Goal: Find specific page/section: Find specific page/section

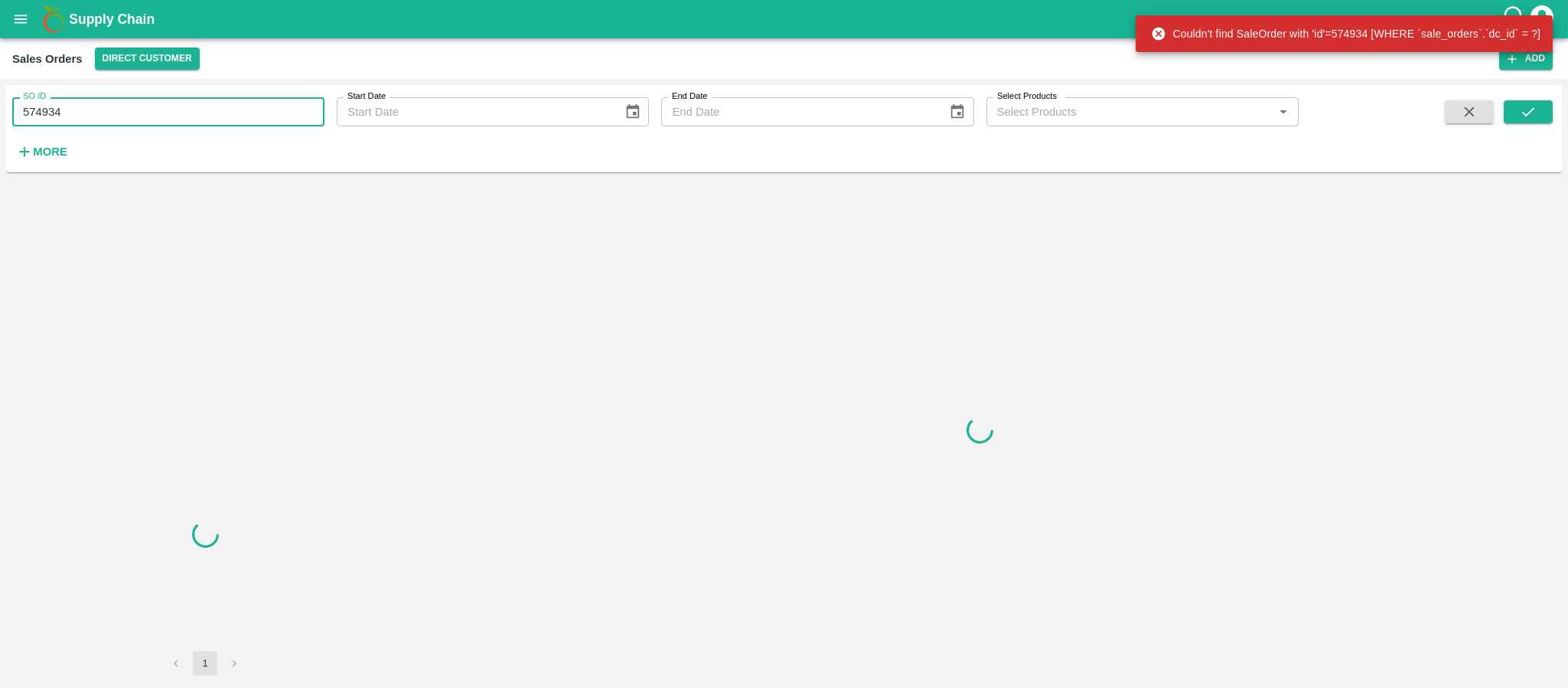
click at [117, 110] on input "574934" at bounding box center [168, 112] width 312 height 29
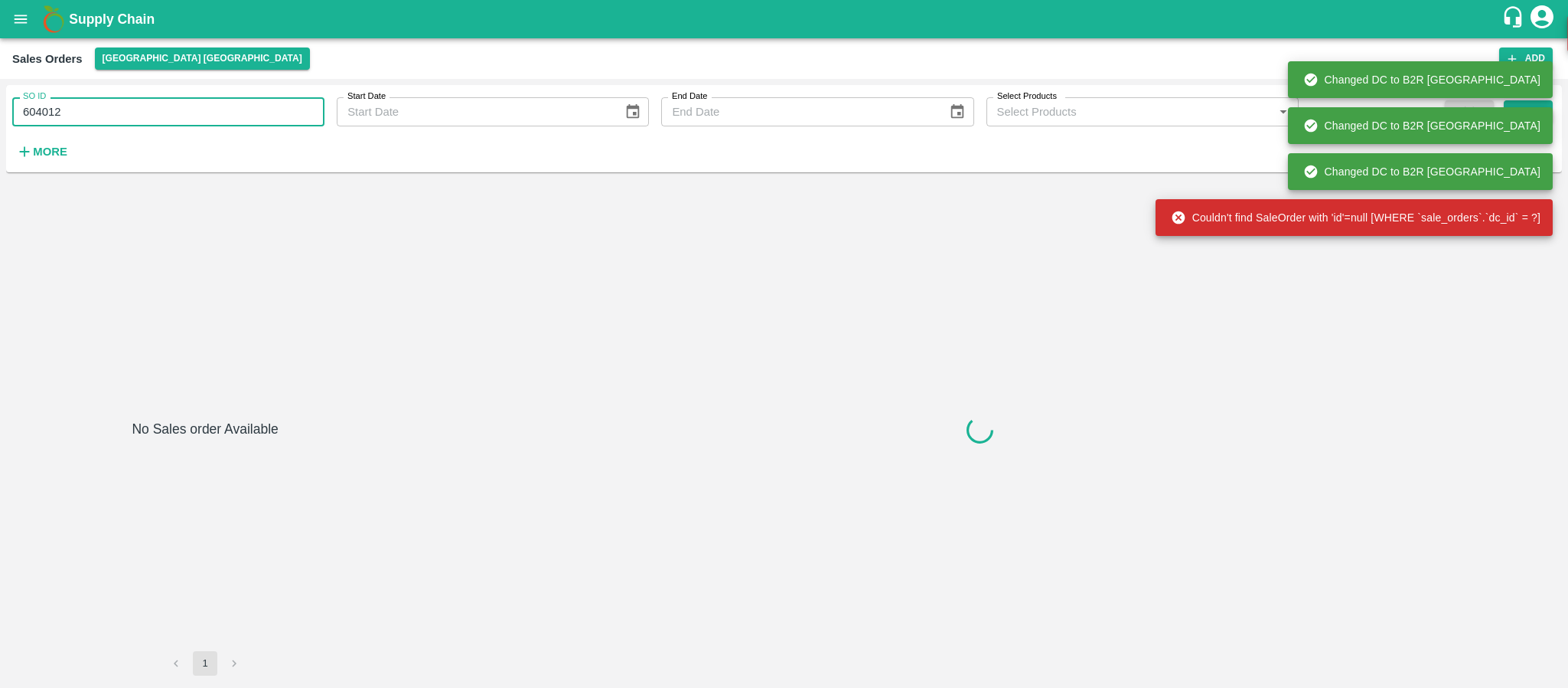
type input "604012"
click at [1534, 115] on div "Changed DC to B2R Bangalore" at bounding box center [1420, 125] width 265 height 37
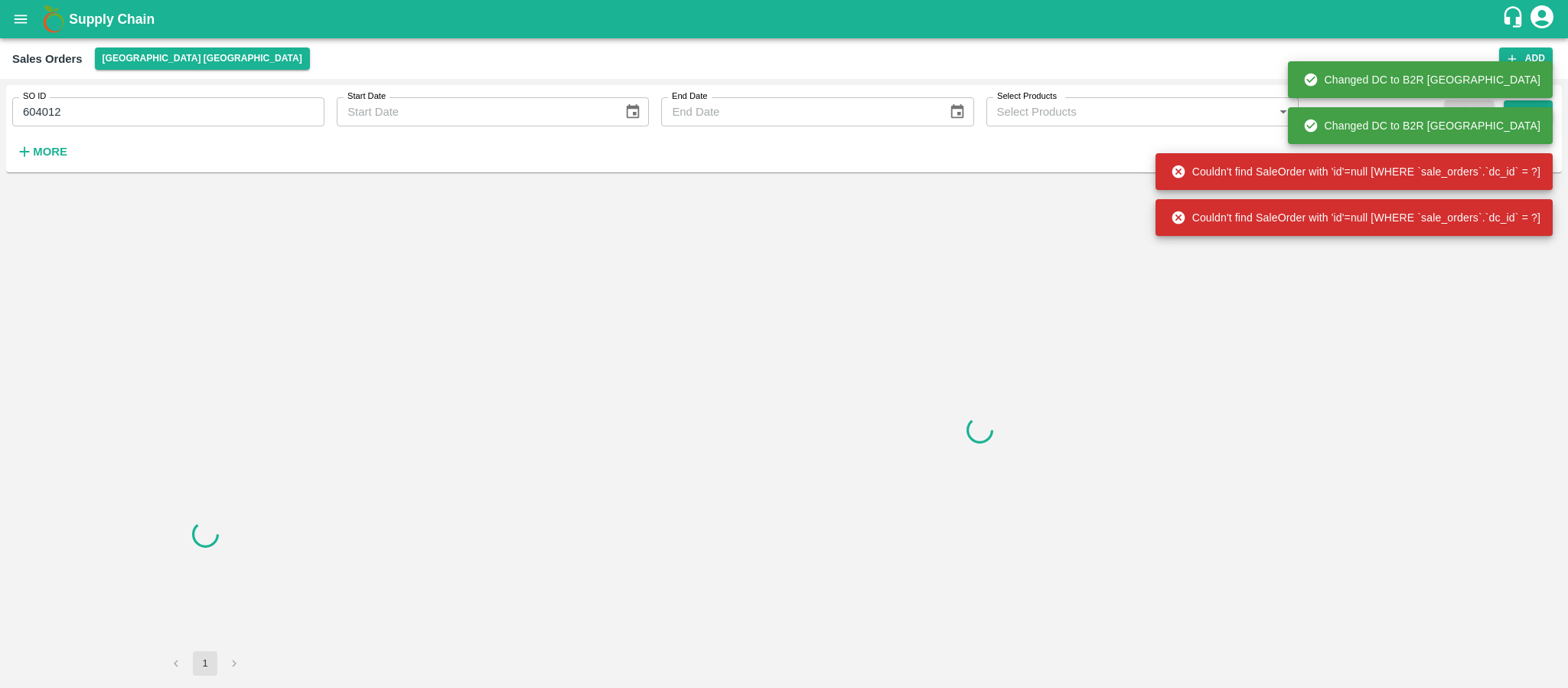
click at [1534, 115] on div "Changed DC to B2R Bangalore Changed DC to B2R Bangalore Changed DC to B2R Banga…" at bounding box center [1354, 125] width 398 height 230
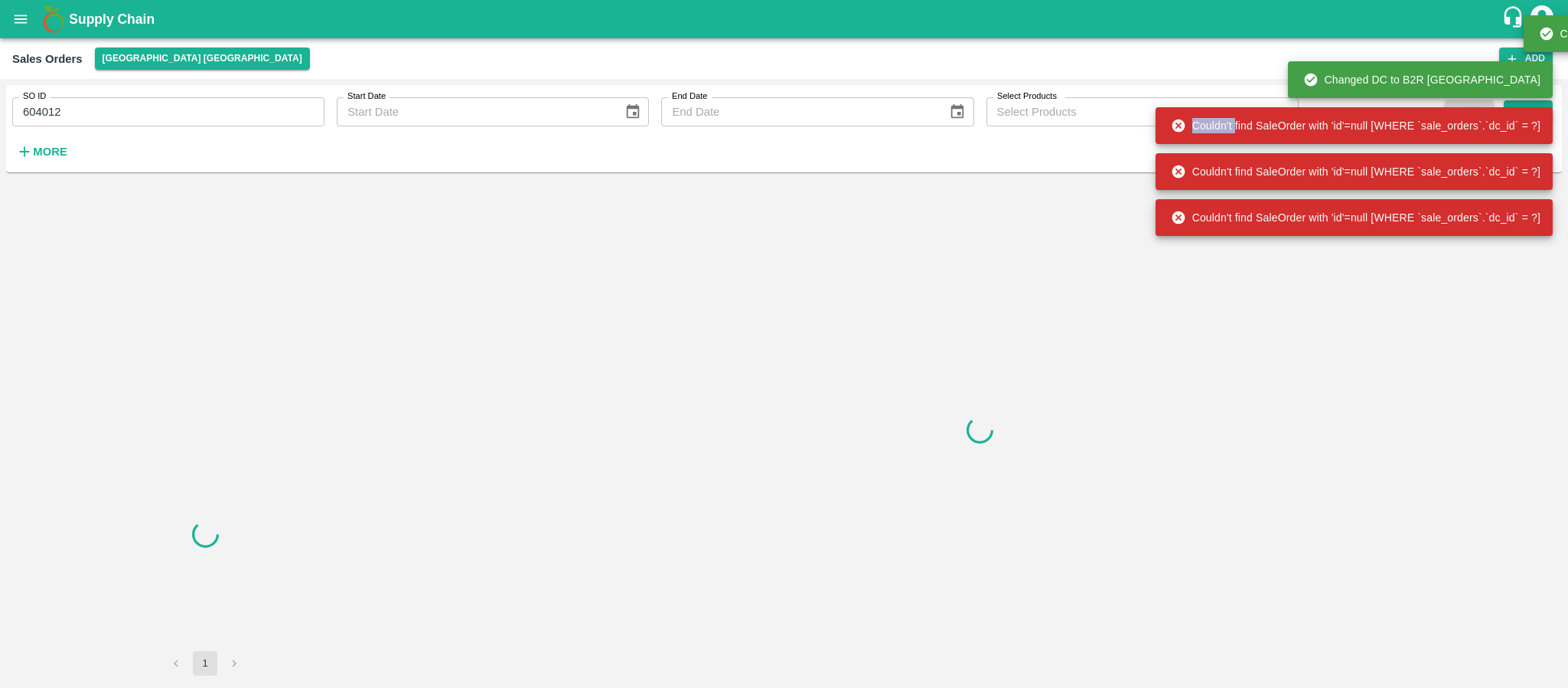
click at [1534, 115] on div "Couldn't find SaleOrder with 'id'=null [WHERE `sale_orders`.`dc_id` = ?]" at bounding box center [1355, 125] width 369 height 27
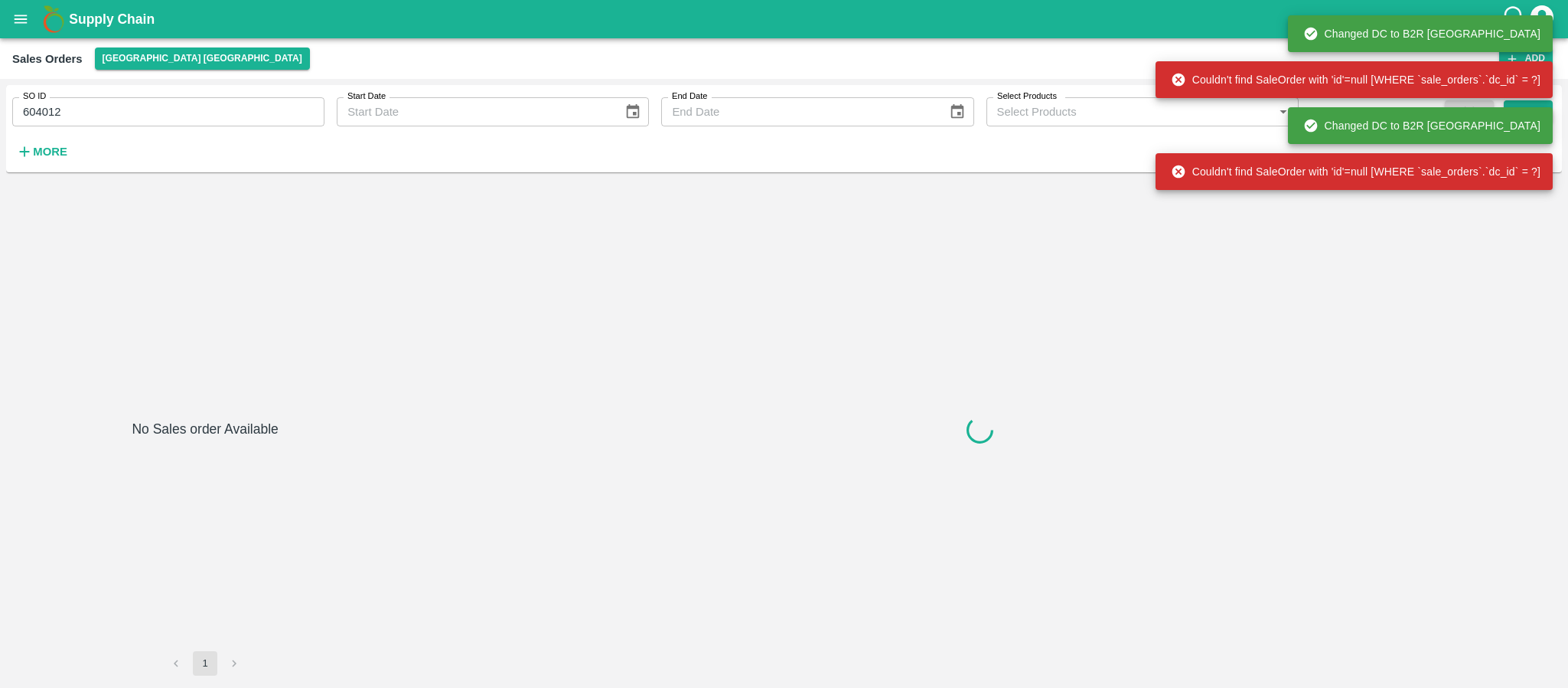
click at [264, 97] on input "604012" at bounding box center [168, 112] width 312 height 29
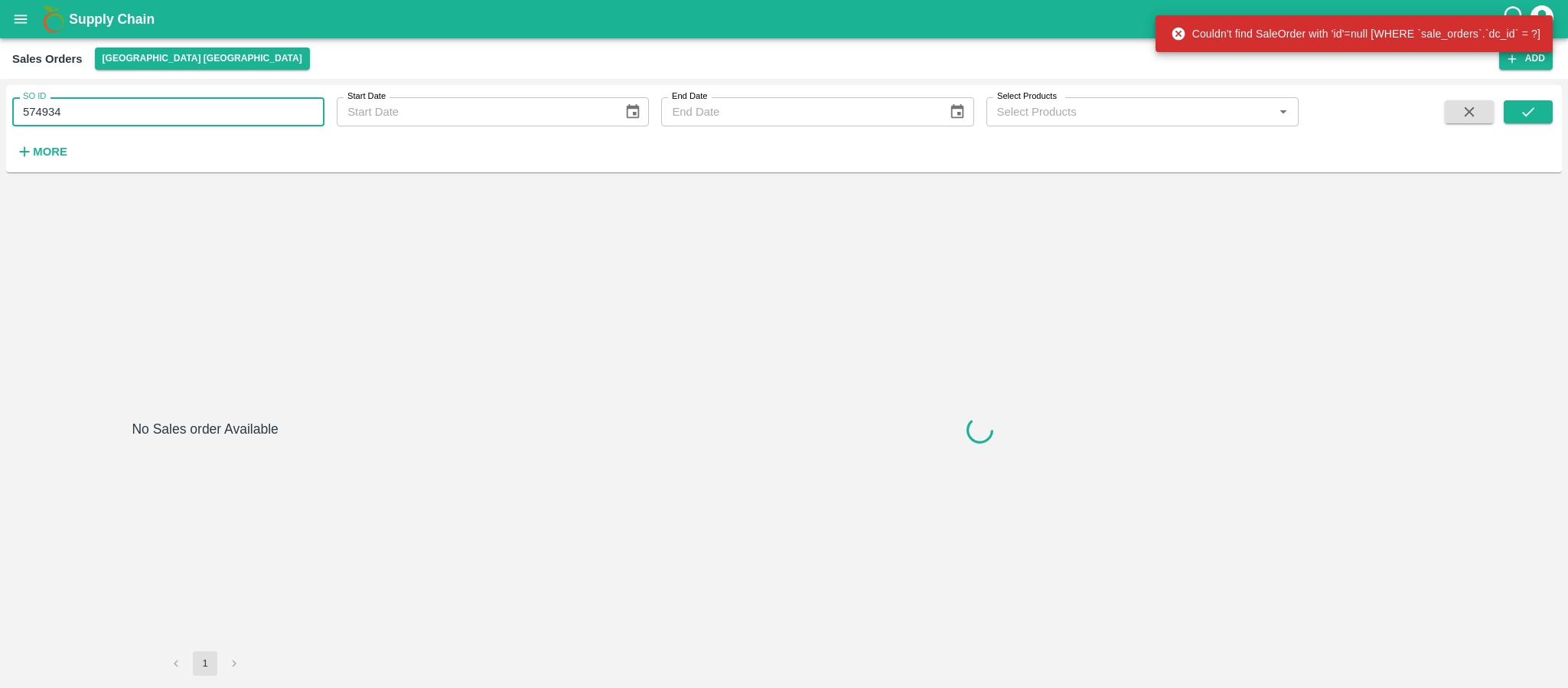
click at [142, 97] on input "574934" at bounding box center [168, 112] width 312 height 29
paste input "604012"
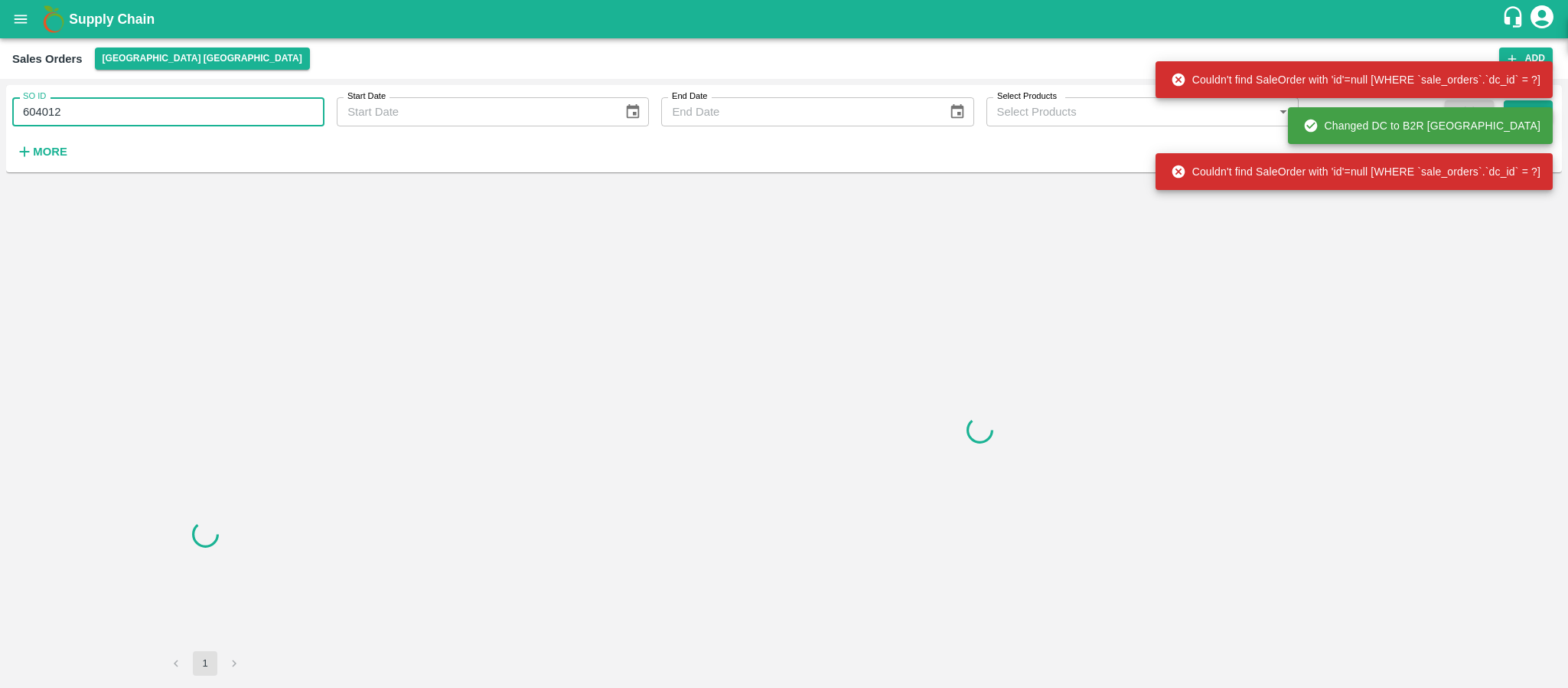
type input "604012"
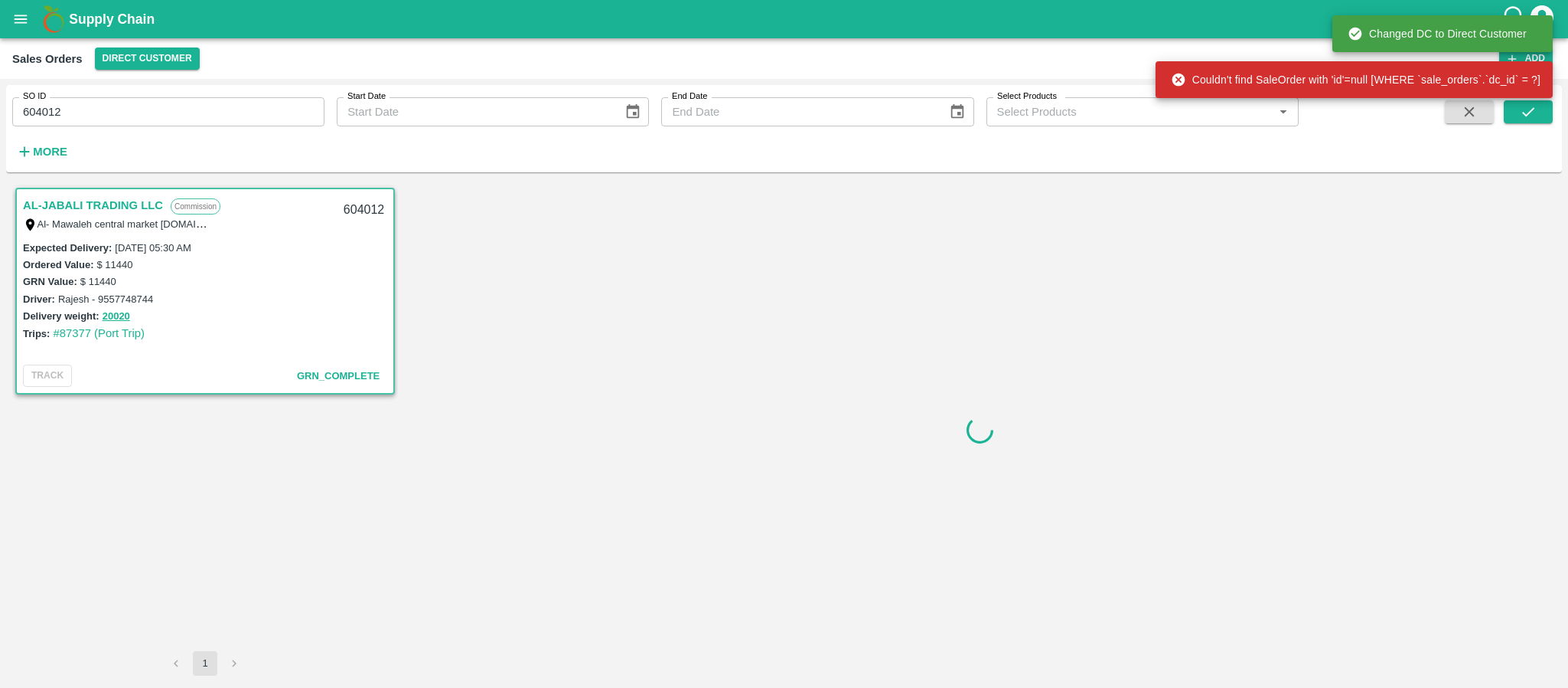
click at [156, 207] on link "AL-JABALI TRADING LLC" at bounding box center [93, 205] width 140 height 20
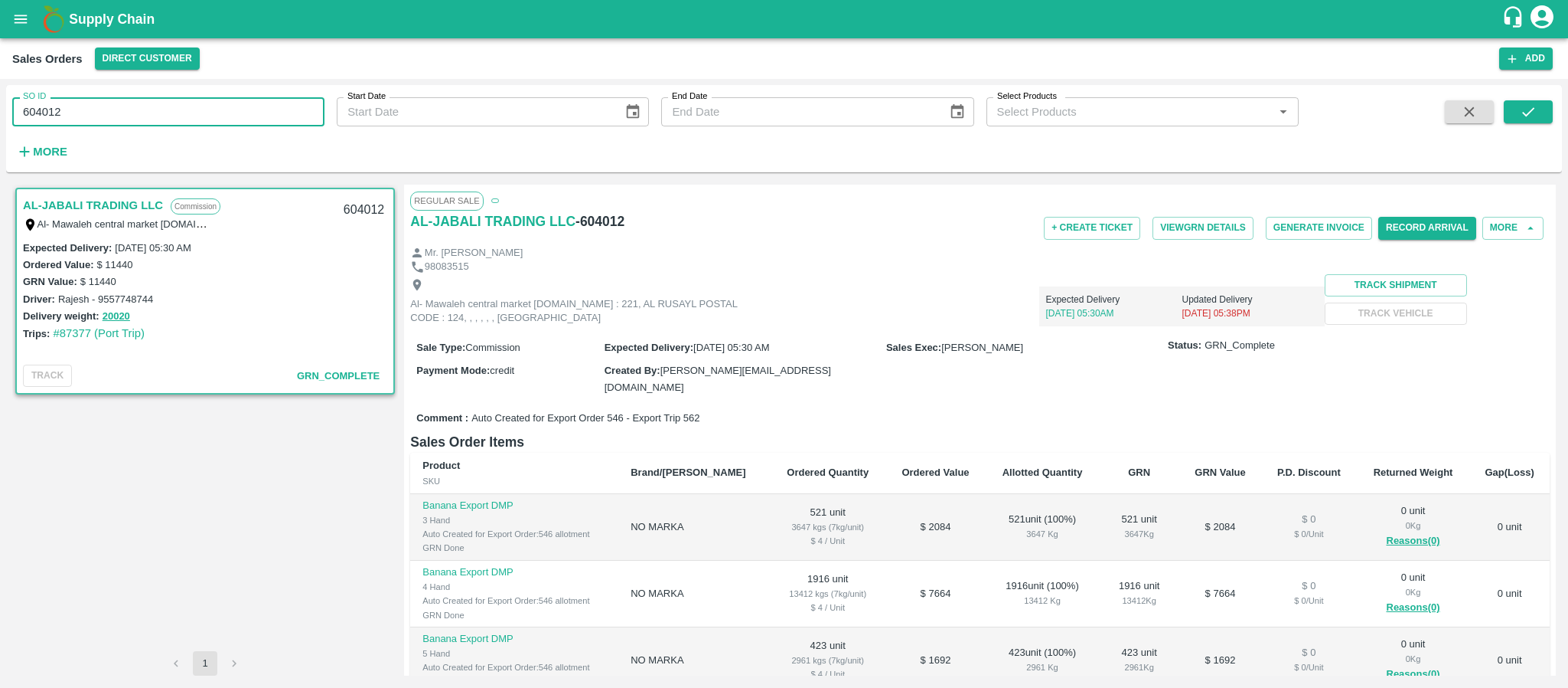
click at [164, 111] on input "604012" at bounding box center [168, 112] width 312 height 29
paste input "text"
type input "604613"
click at [1534, 108] on icon "submit" at bounding box center [1528, 112] width 12 height 9
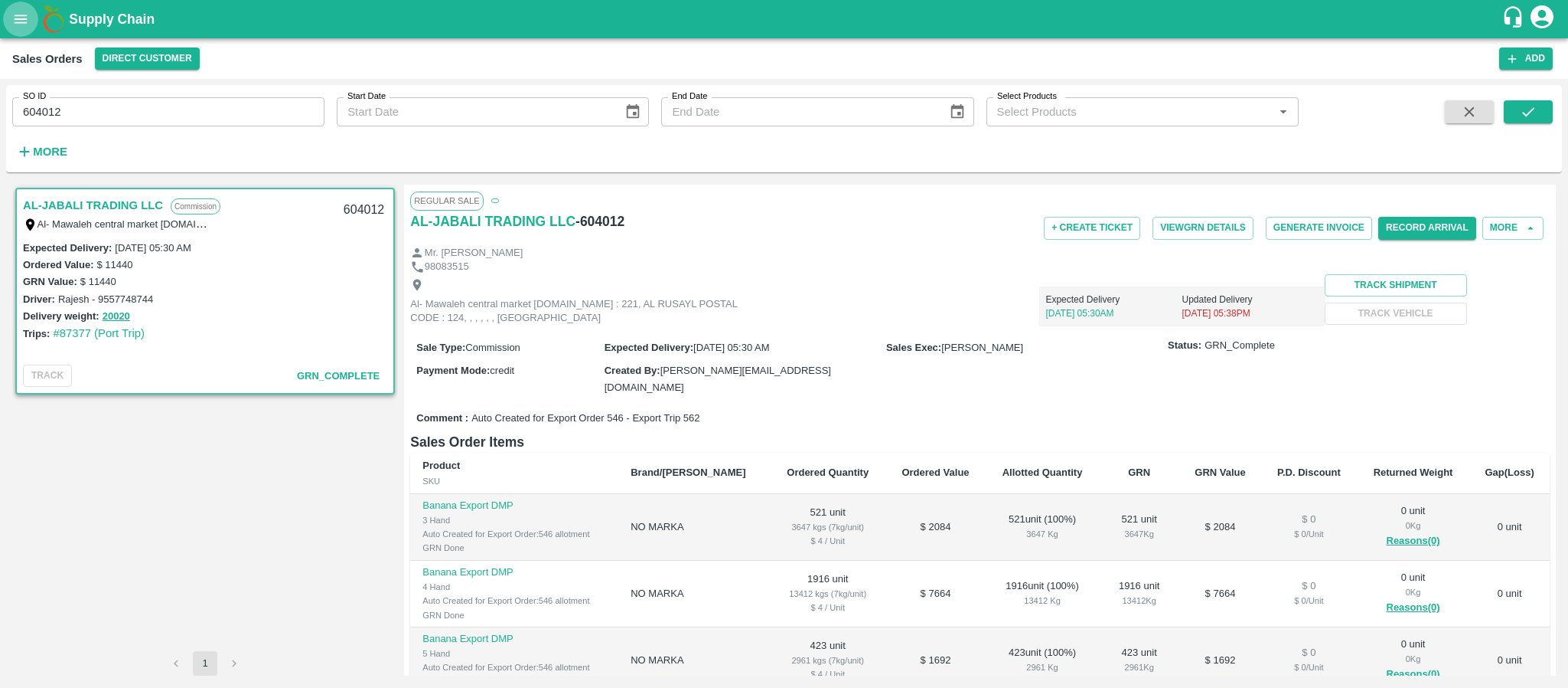
click at [28, 15] on icon "open drawer" at bounding box center [20, 20] width 17 height 17
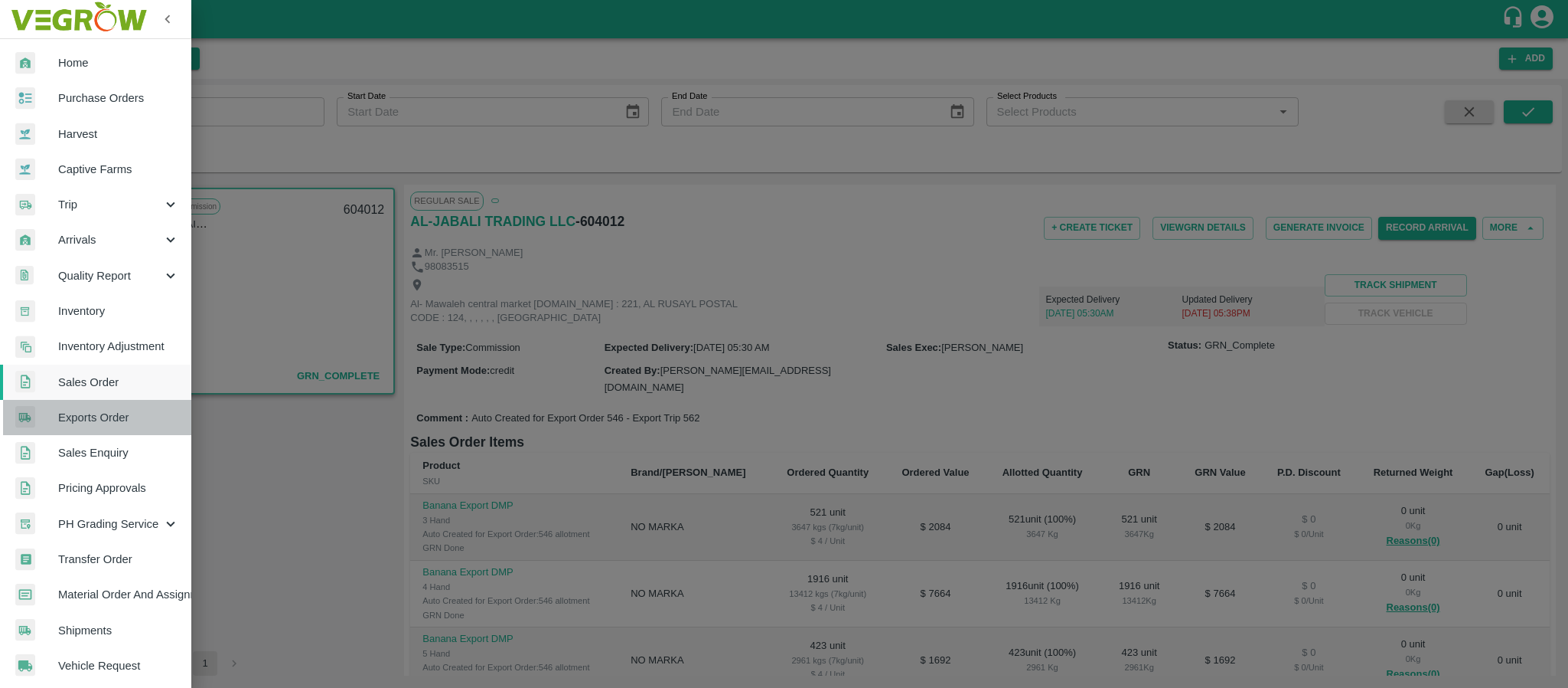
click at [119, 412] on span "Exports Order" at bounding box center [119, 417] width 121 height 17
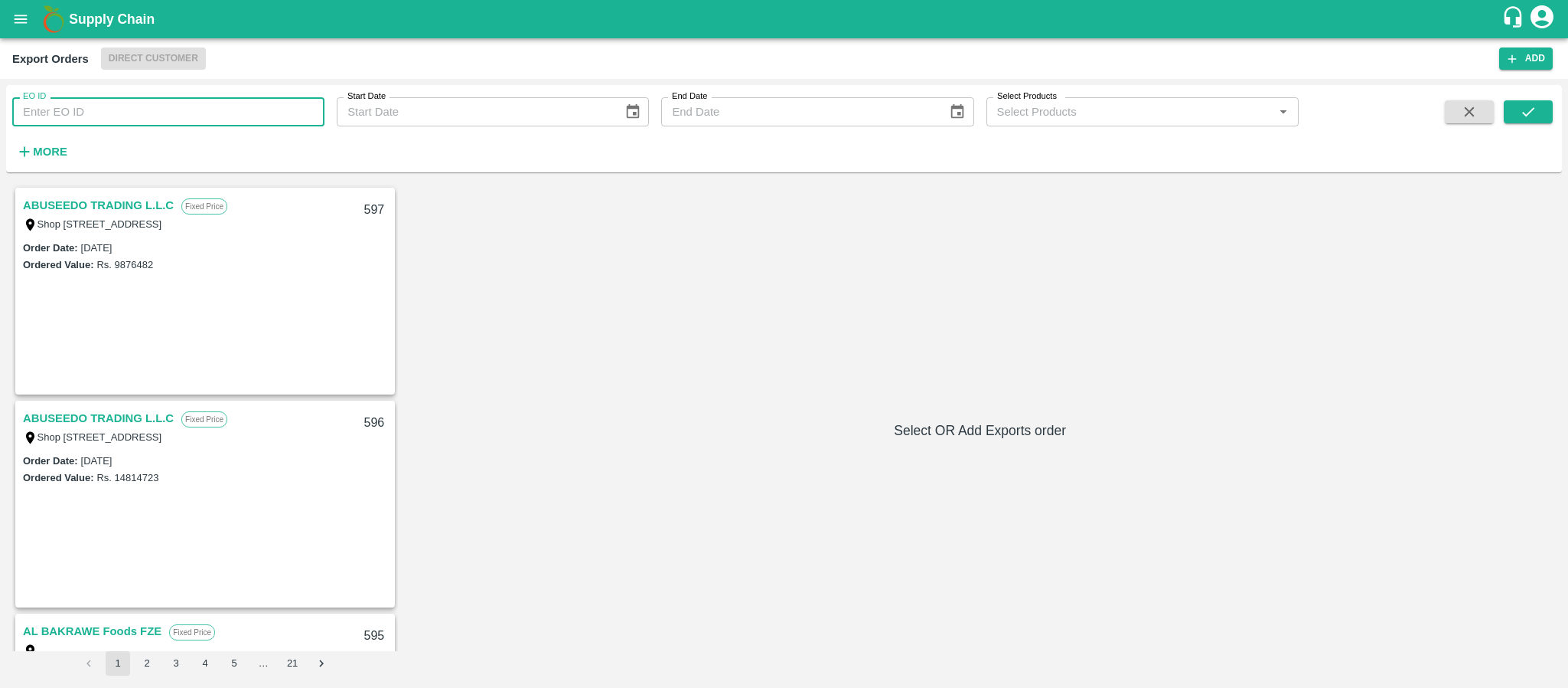
click at [228, 114] on input "EO ID" at bounding box center [168, 112] width 312 height 29
type input "546"
click at [1539, 103] on button "submit" at bounding box center [1528, 112] width 49 height 23
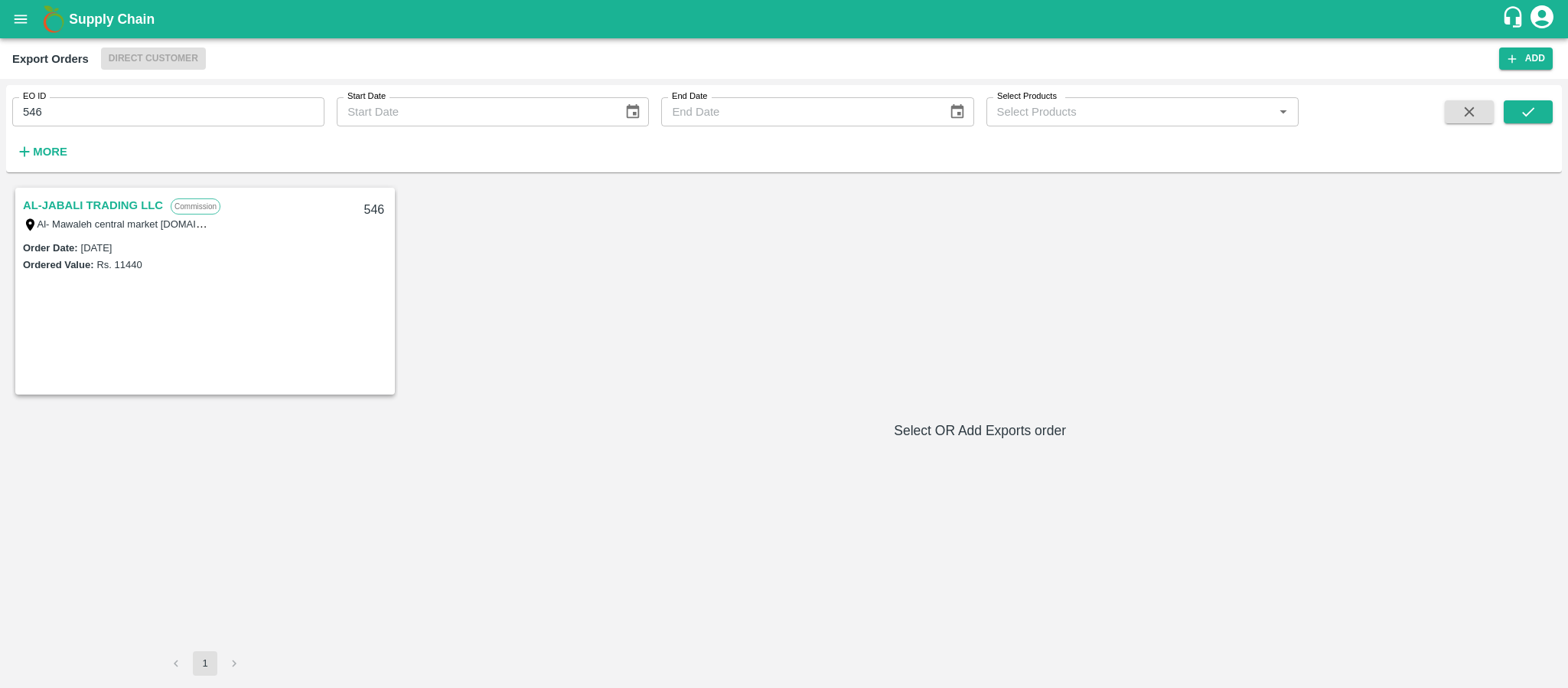
click at [127, 197] on link "AL-JABALI TRADING LLC" at bounding box center [93, 205] width 140 height 20
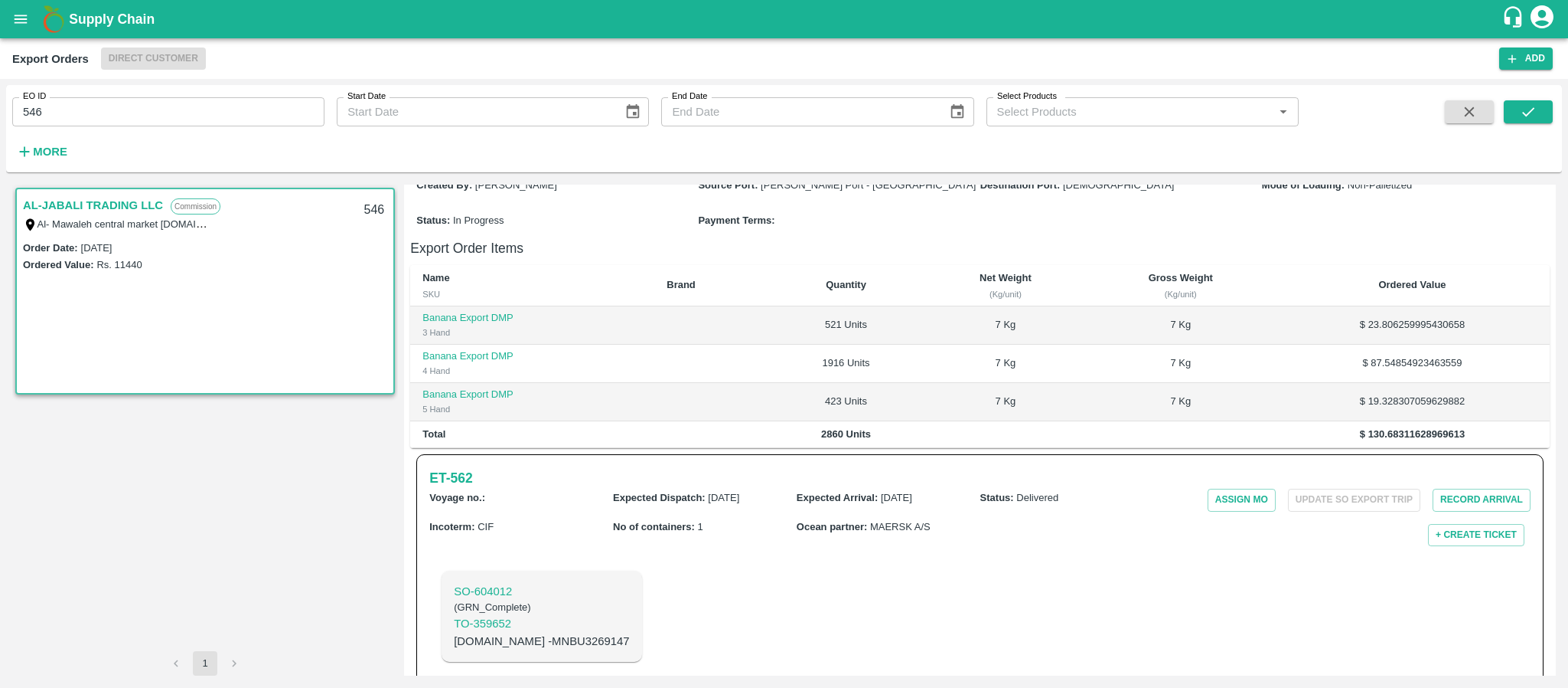
scroll to position [255, 0]
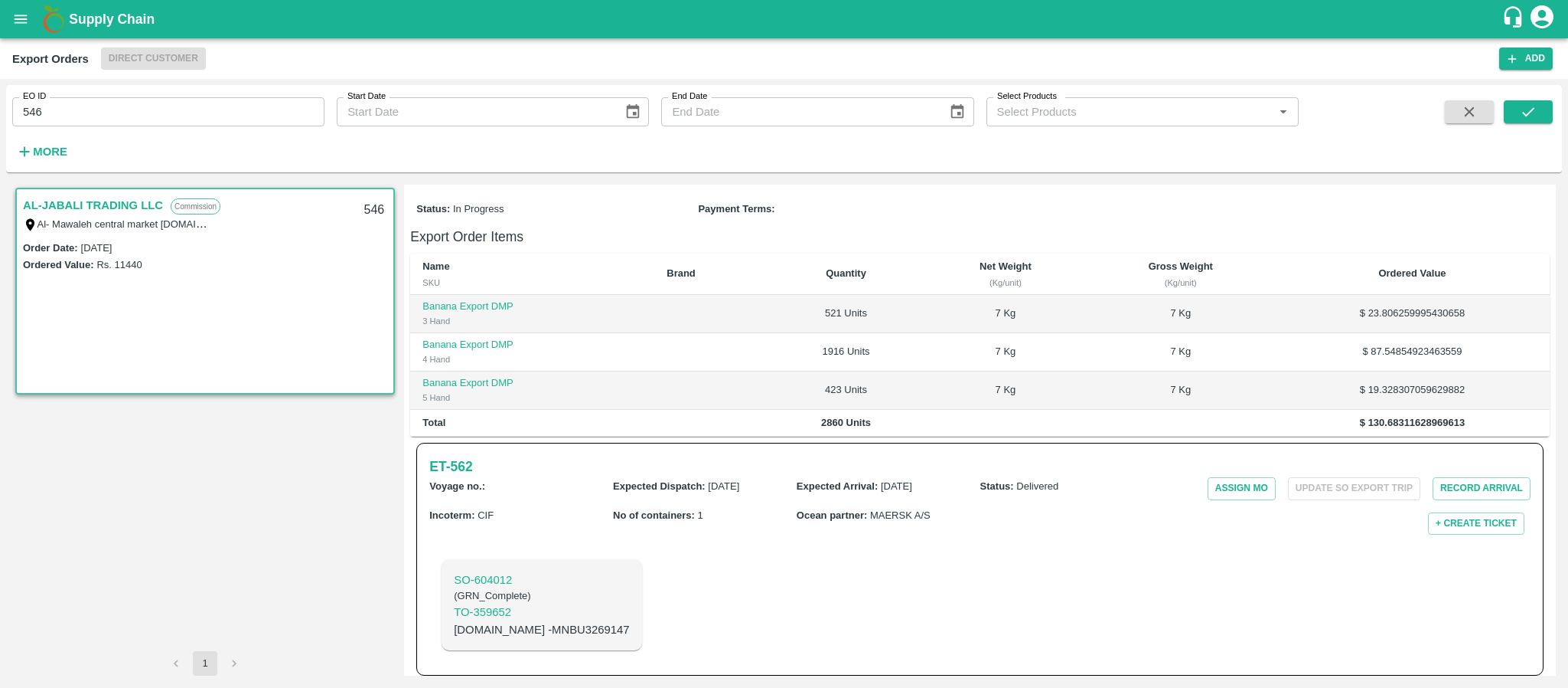
click at [546, 621] on p "[DOMAIN_NAME] - MNBU3269147" at bounding box center [541, 629] width 175 height 17
copy p "MNBU3269147"
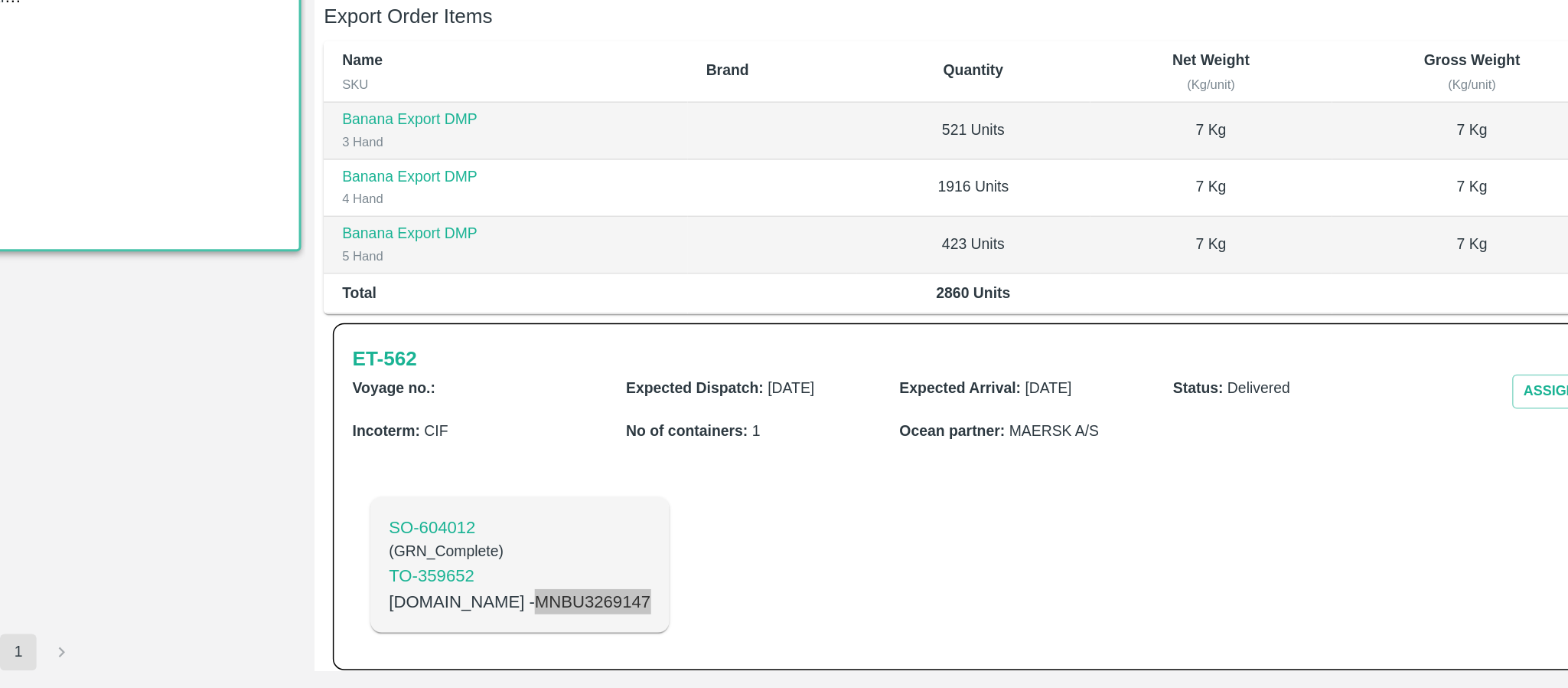
scroll to position [0, 0]
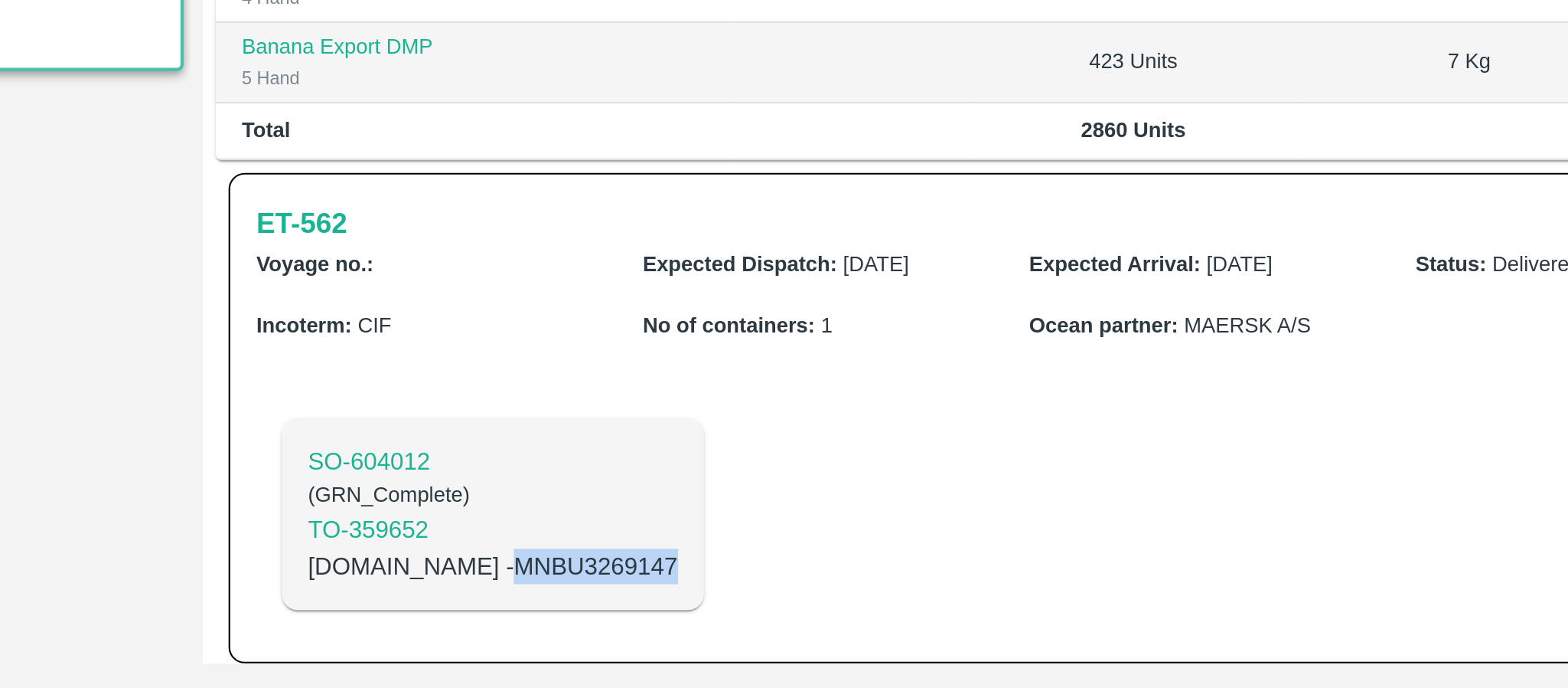
click at [550, 621] on p "[DOMAIN_NAME] - MNBU3269147" at bounding box center [541, 629] width 175 height 17
